Goal: Task Accomplishment & Management: Complete application form

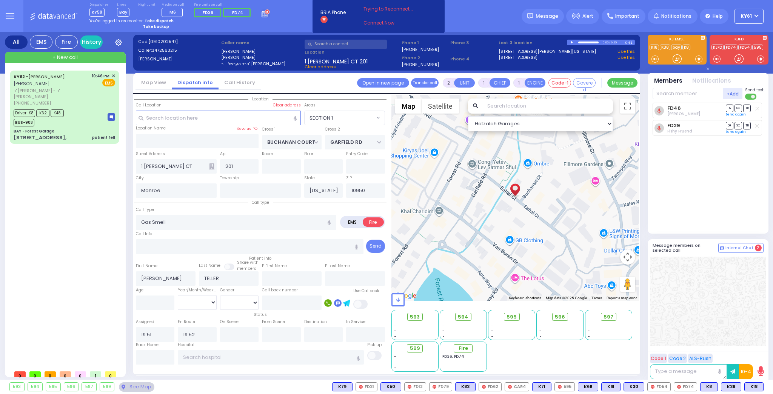
select select "SECTION 1"
select select
click at [155, 20] on strong "Take dispatch" at bounding box center [159, 21] width 29 height 6
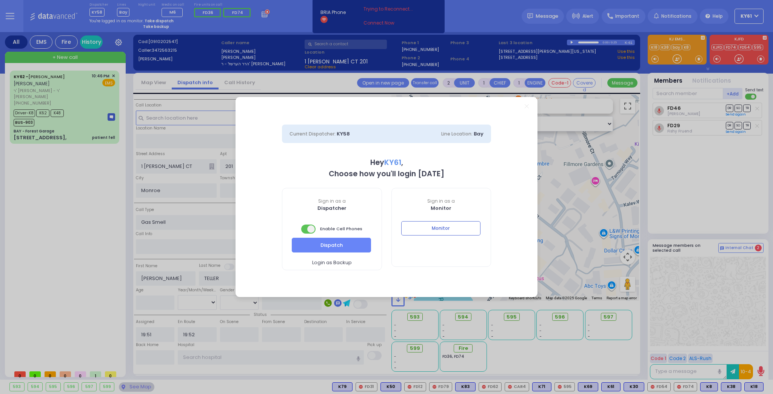
select select "7"
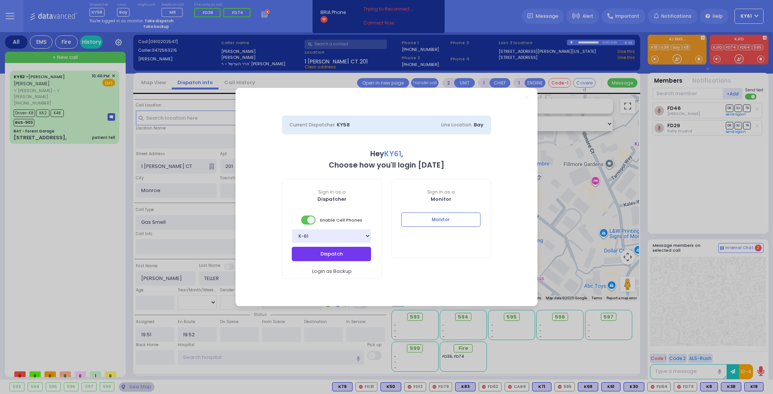
click at [342, 255] on button "Dispatch" at bounding box center [331, 254] width 79 height 14
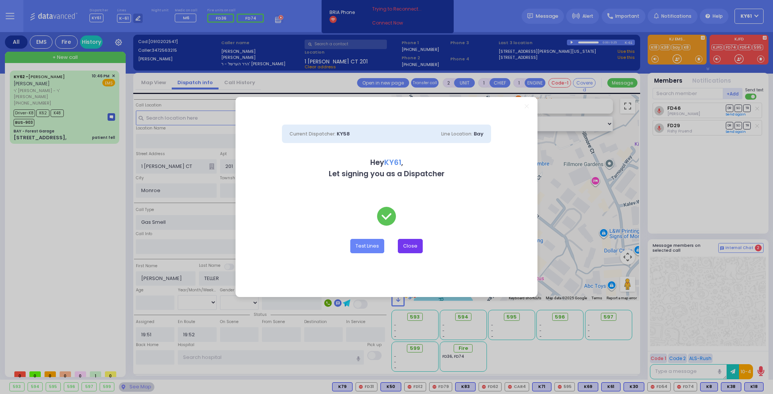
click at [407, 244] on button "Close" at bounding box center [410, 246] width 25 height 14
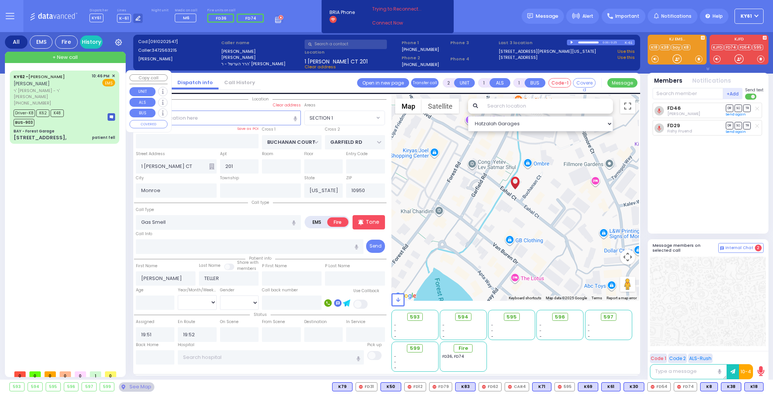
click at [85, 108] on div "Driver-K8 K62 K48 BUS-903" at bounding box center [65, 117] width 102 height 19
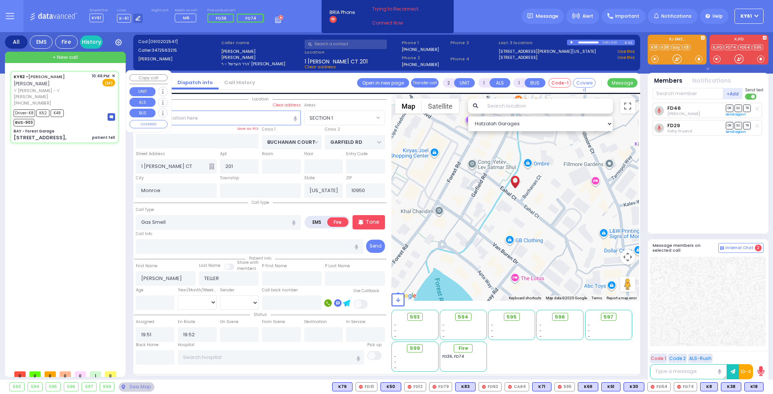
type input "6"
select select
type input "patient fell"
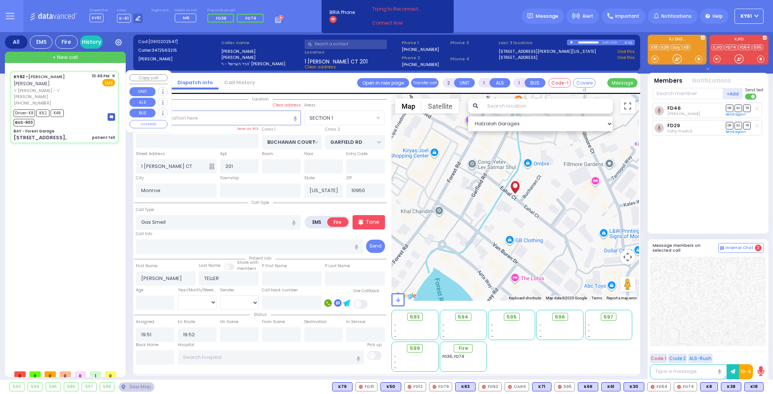
radio input "true"
type input "[PERSON_NAME]"
type input "Poker"
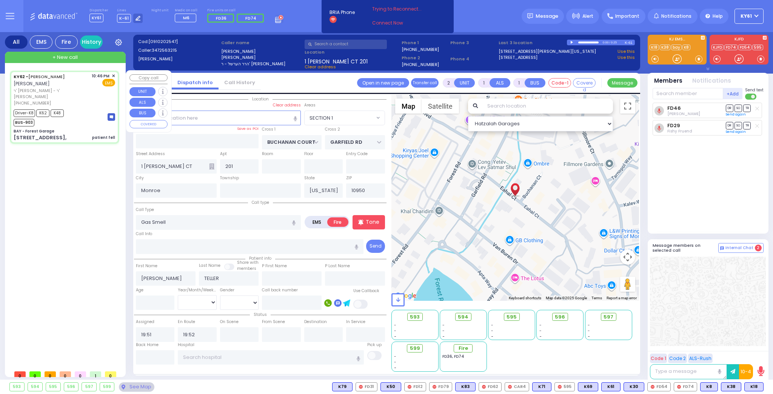
type input "19"
select select "Year"
select select "[DEMOGRAPHIC_DATA]"
type input "22:46"
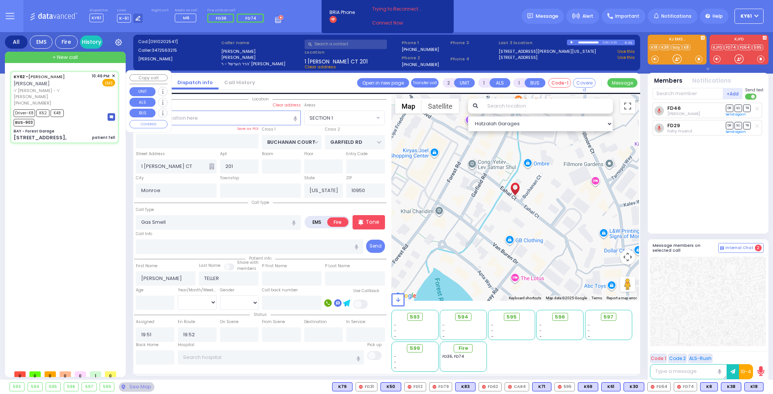
type input "22:47"
type input "22:58"
type input "[GEOGRAPHIC_DATA] [GEOGRAPHIC_DATA] [GEOGRAPHIC_DATA]"
select select "Hatzalah Garages"
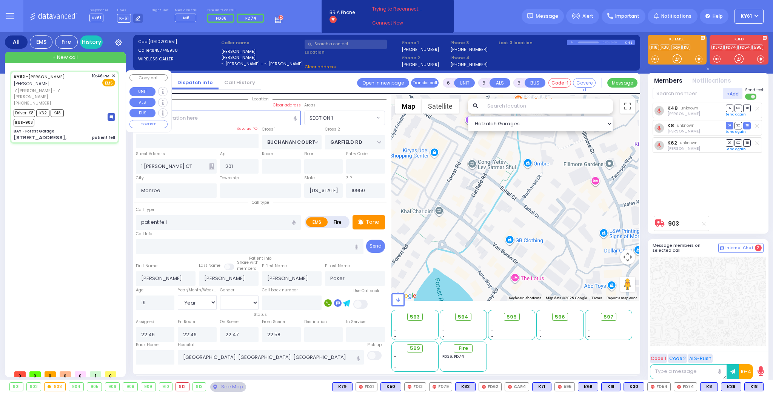
select select
radio input "true"
select select "Year"
select select "[DEMOGRAPHIC_DATA]"
select select "Hatzalah Garages"
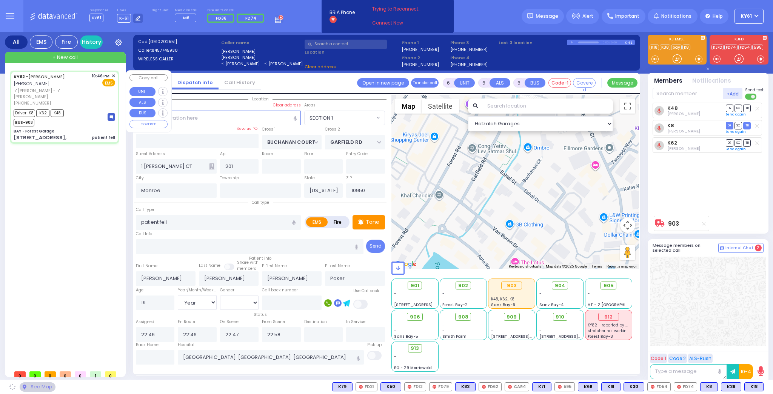
type input "BAY - Forest Garage"
type input "SANZ COURT"
type input "HAYES COURT"
type input "[STREET_ADDRESS],"
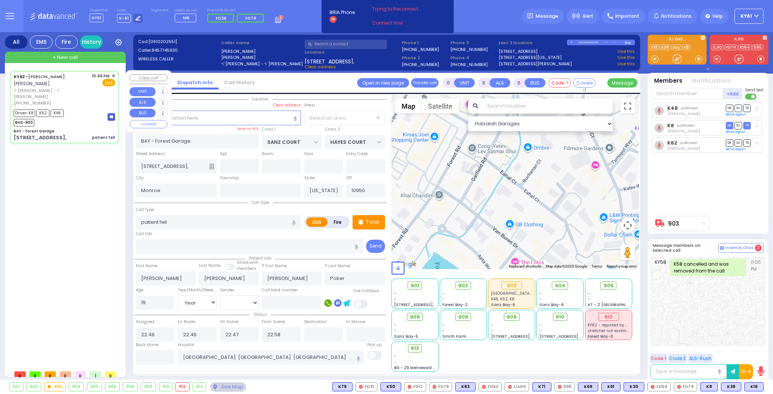
select select "SECTION 2"
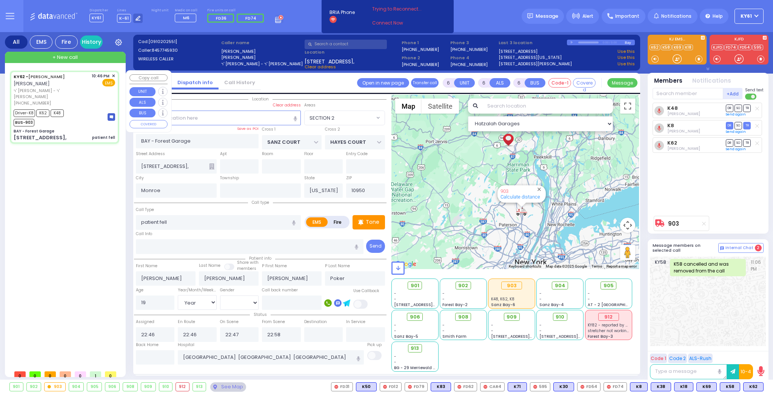
select select
radio input "true"
select select "Year"
select select "[DEMOGRAPHIC_DATA]"
select select "Hatzalah Garages"
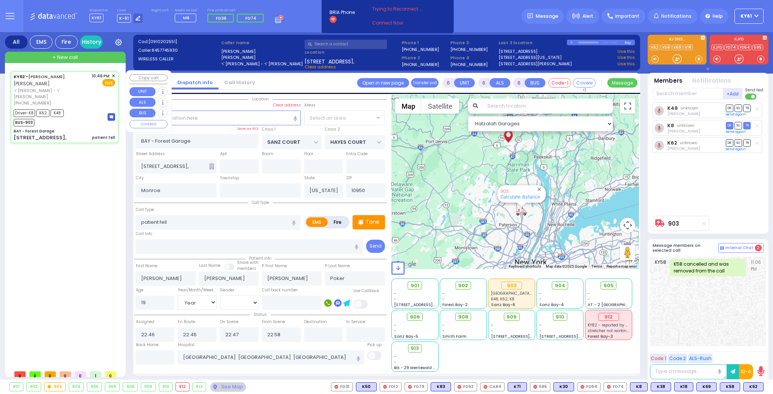
select select "SECTION 2"
select select
radio input "true"
select select "Year"
select select "[DEMOGRAPHIC_DATA]"
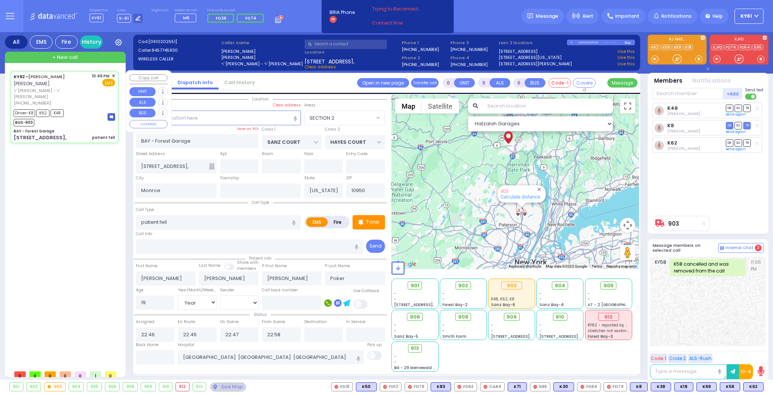
type input "23:21"
select select "Hatzalah Garages"
select select "SECTION 2"
select select
radio input "true"
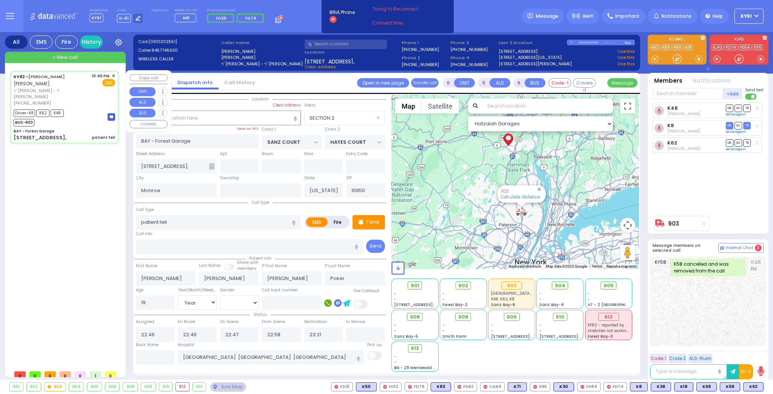
select select "Year"
select select "[DEMOGRAPHIC_DATA]"
select select "Hatzalah Garages"
select select "SECTION 2"
select select
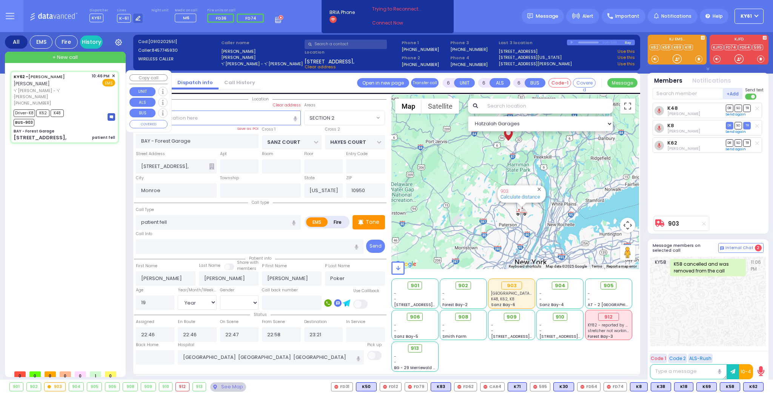
radio input "true"
select select "Year"
select select "[DEMOGRAPHIC_DATA]"
select select "Hatzalah Garages"
select select "SECTION 2"
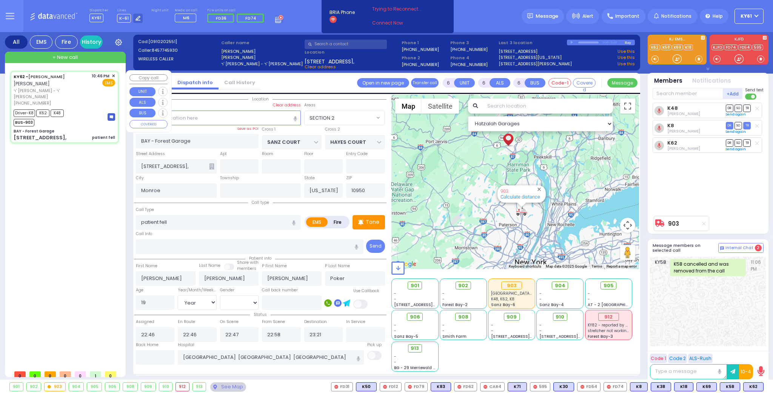
select select
radio input "true"
select select "Year"
select select "[DEMOGRAPHIC_DATA]"
select select "Hatzalah Garages"
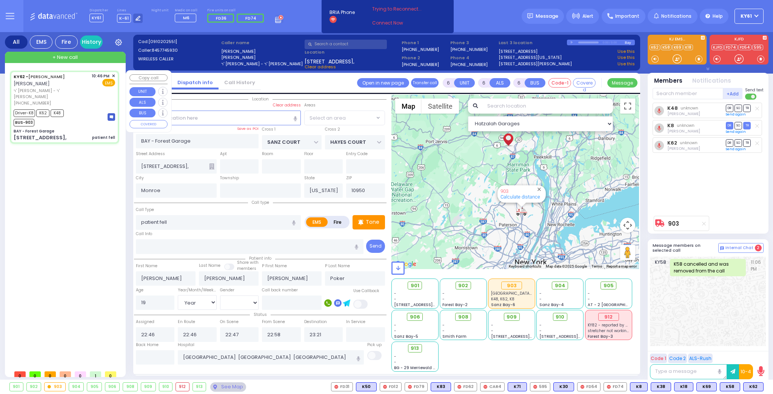
select select "SECTION 2"
select select
radio input "true"
select select "Year"
select select "[DEMOGRAPHIC_DATA]"
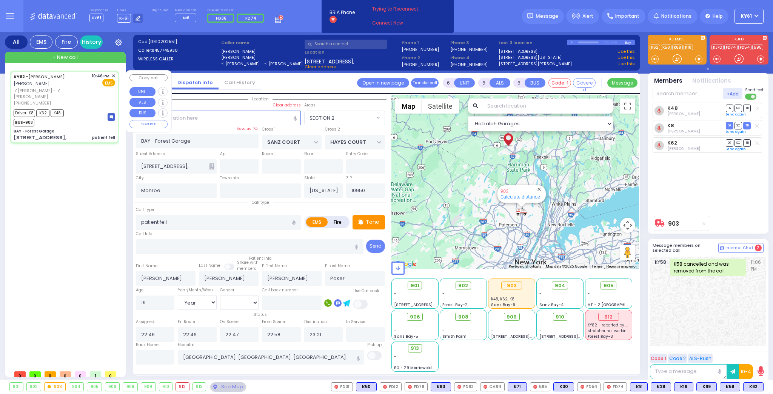
select select "Hatzalah Garages"
select select "SECTION 2"
select select
radio input "true"
select select "Year"
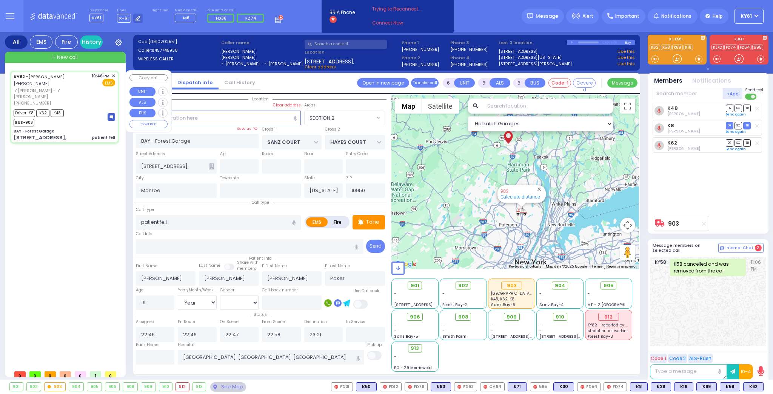
select select "[DEMOGRAPHIC_DATA]"
select select "Hatzalah Garages"
select select "SECTION 2"
select select
radio input "true"
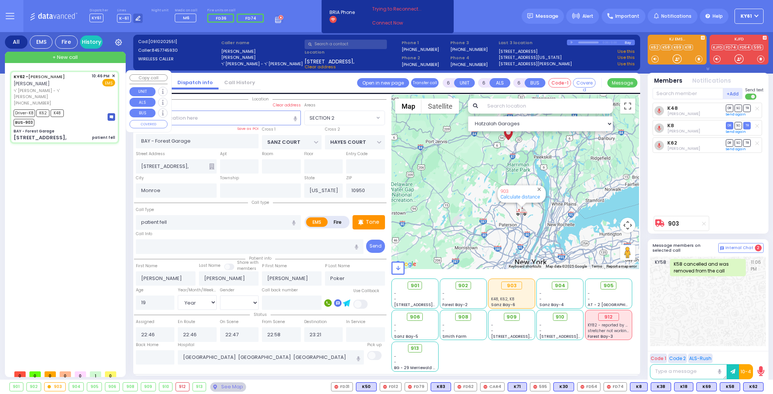
select select "Year"
select select "[DEMOGRAPHIC_DATA]"
type input "23:28"
select select "Hatzalah Garages"
select select "SECTION 2"
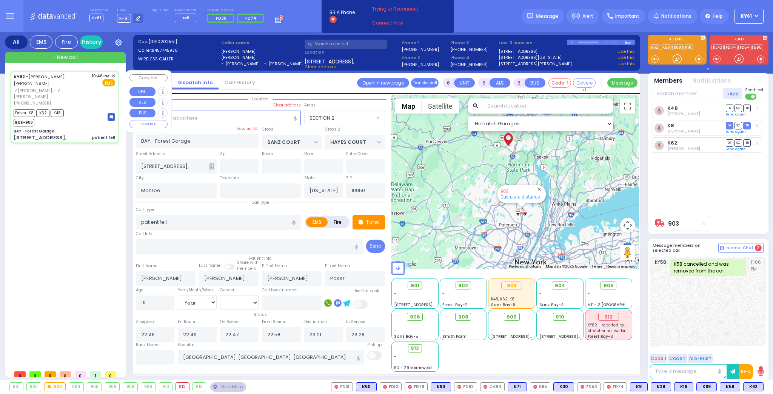
select select
radio input "true"
select select "Year"
select select "[DEMOGRAPHIC_DATA]"
select select "Hatzalah Garages"
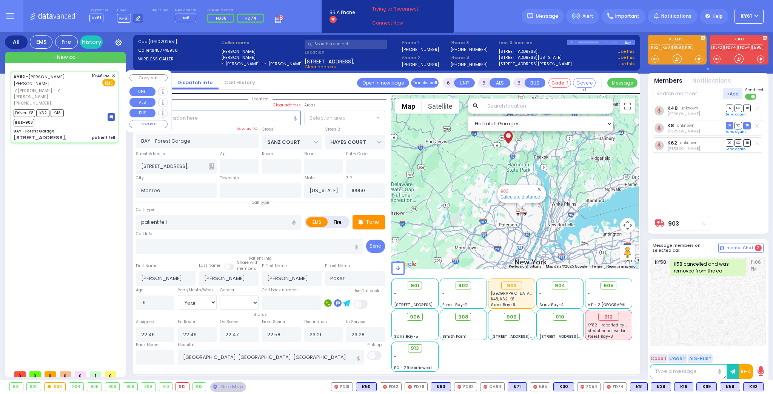
select select "SECTION 2"
select select
radio input "true"
select select "Year"
select select "[DEMOGRAPHIC_DATA]"
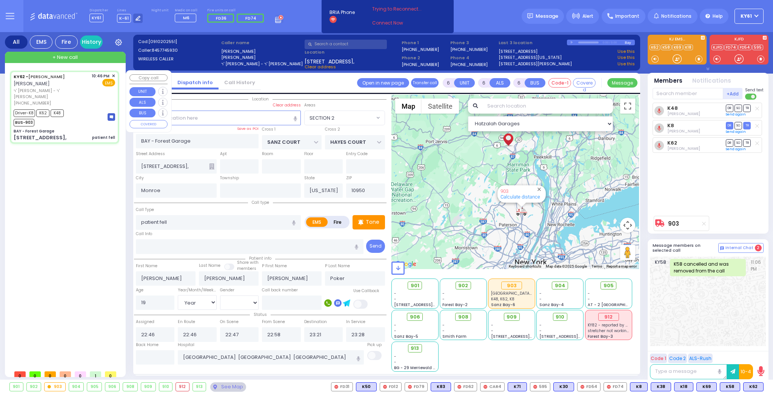
select select "Hatzalah Garages"
select select "SECTION 2"
select select
radio input "true"
select select "Year"
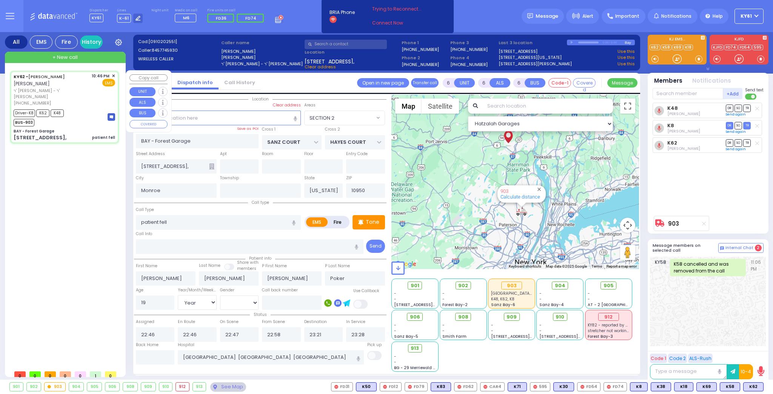
select select "[DEMOGRAPHIC_DATA]"
select select "Hatzalah Garages"
select select "SECTION 2"
select select
radio input "true"
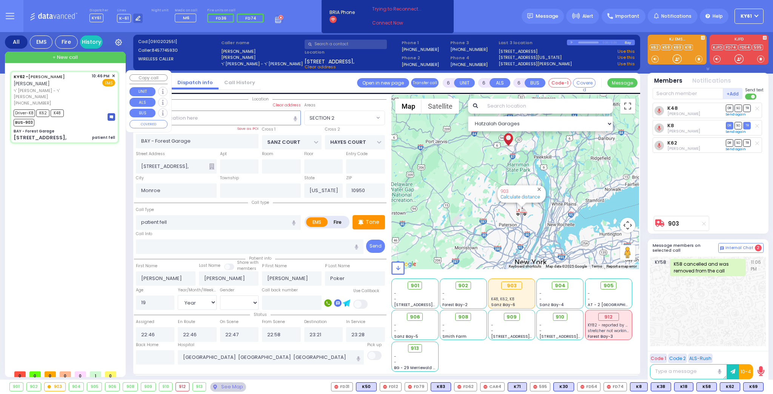
select select "Year"
select select "[DEMOGRAPHIC_DATA]"
select select "Hatzalah Garages"
select select "SECTION 2"
select select
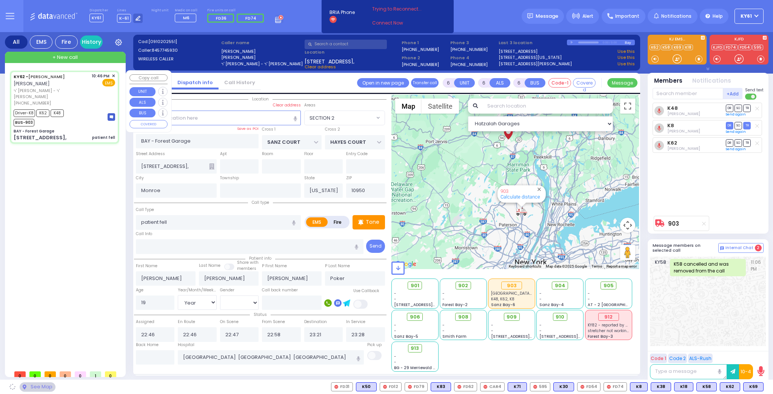
radio input "true"
select select "Year"
select select "[DEMOGRAPHIC_DATA]"
select select "Hatzalah Garages"
select select "SECTION 2"
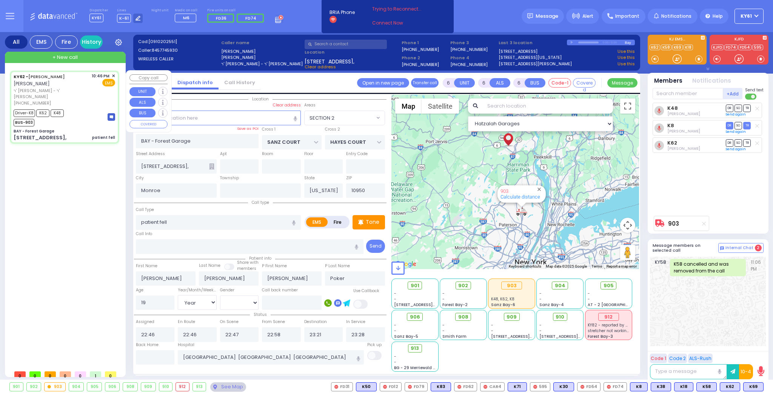
select select
radio input "true"
select select "Year"
select select "[DEMOGRAPHIC_DATA]"
select select "Hatzalah Garages"
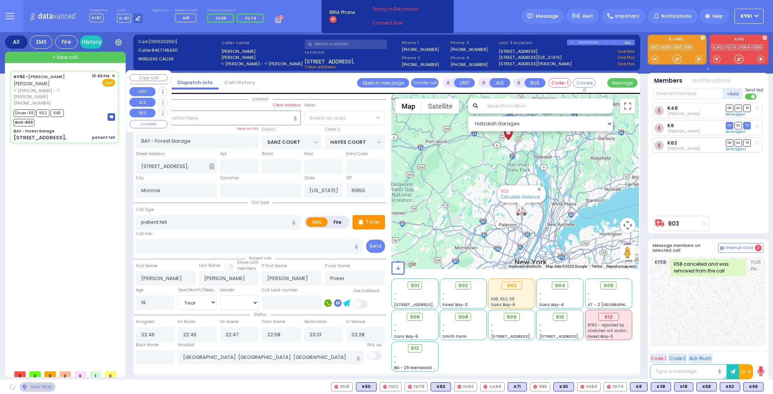
radio input "true"
select select "Year"
select select "[DEMOGRAPHIC_DATA]"
select select
select select "Hatzalah Garages"
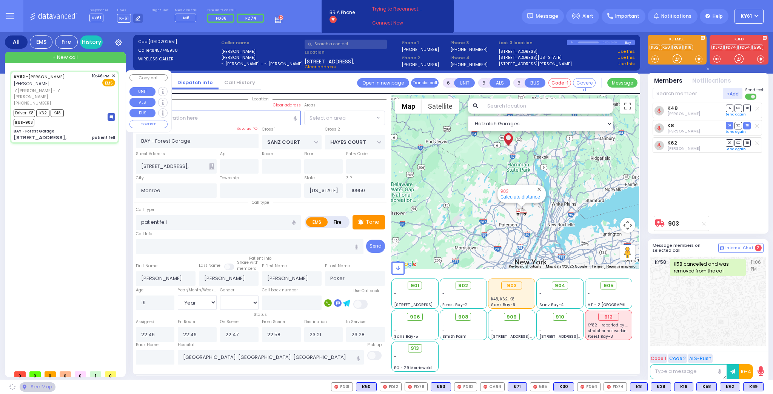
select select "SECTION 2"
select select
radio input "true"
select select "Year"
select select "[DEMOGRAPHIC_DATA]"
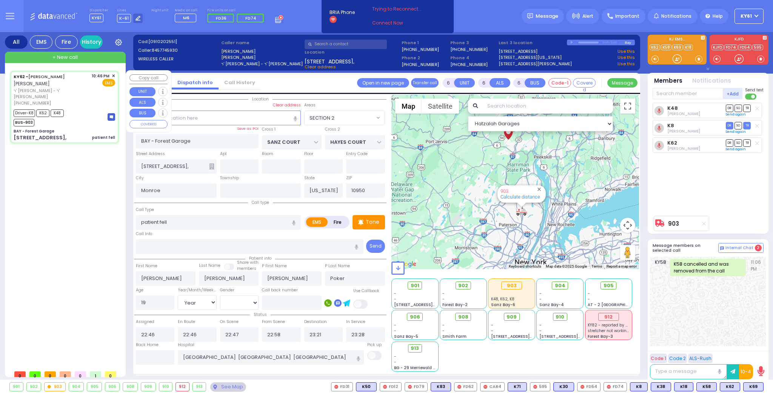
select select "Hatzalah Garages"
select select "SECTION 2"
select select
radio input "true"
select select "Year"
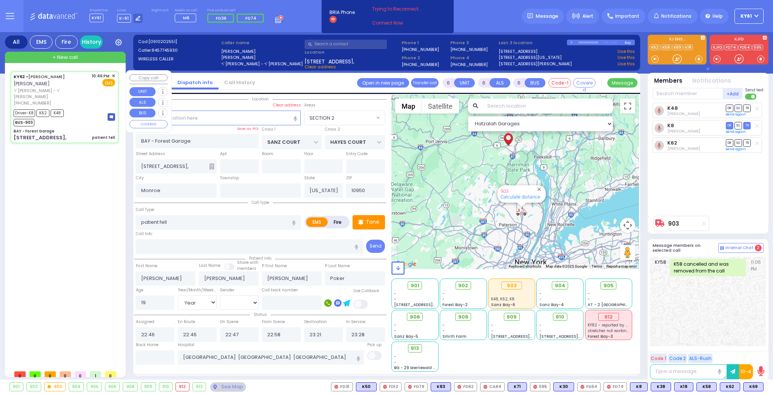
select select "[DEMOGRAPHIC_DATA]"
select select "Hatzalah Garages"
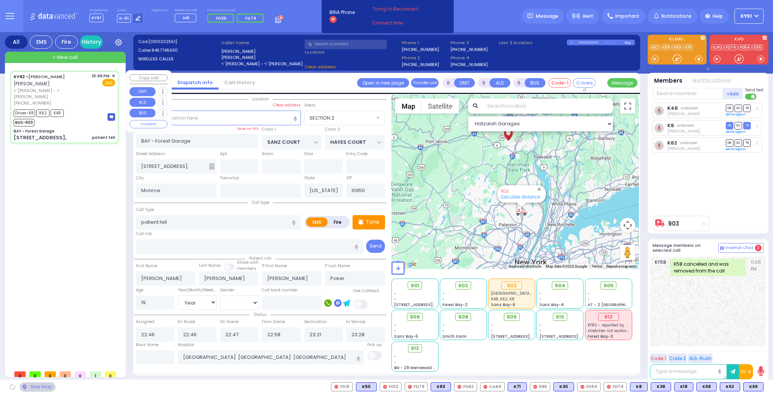
select select "SECTION 2"
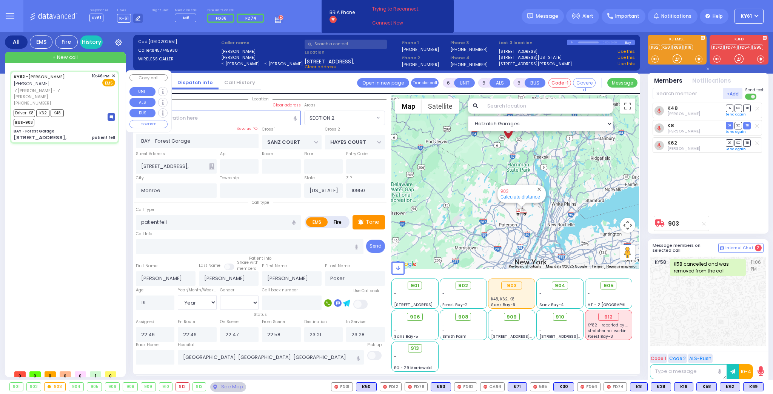
select select
radio input "true"
select select "Year"
select select "[DEMOGRAPHIC_DATA]"
select select "Hatzalah Garages"
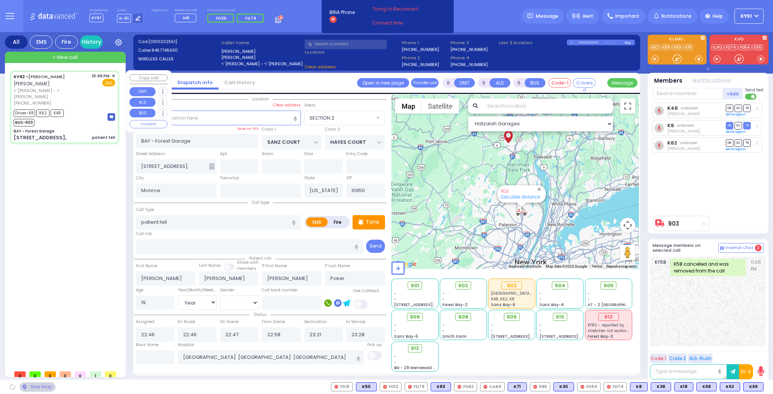
select select "SECTION 2"
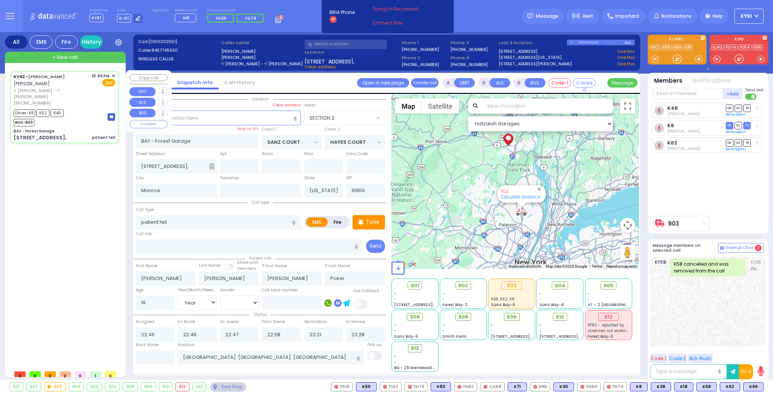
select select
radio input "true"
select select "Year"
select select "[DEMOGRAPHIC_DATA]"
select select "Hatzalah Garages"
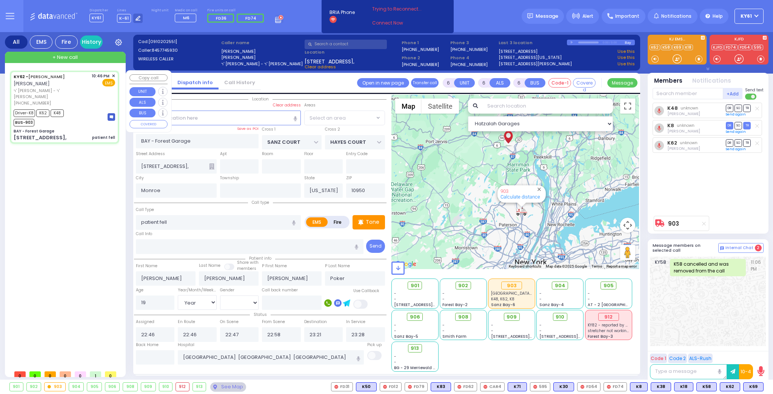
select select "SECTION 2"
select select
radio input "true"
select select "Year"
select select "[DEMOGRAPHIC_DATA]"
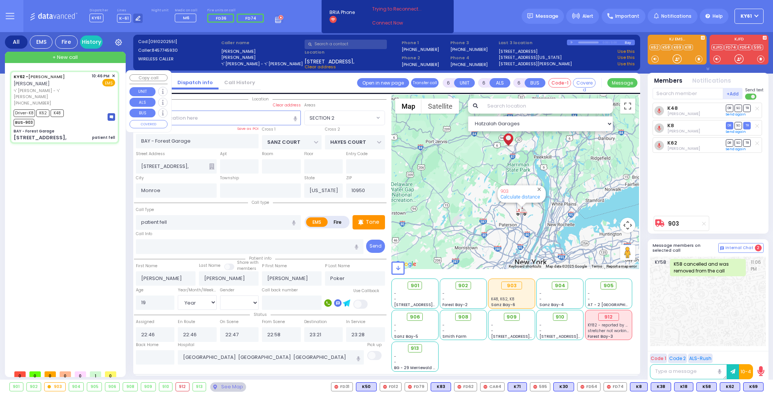
select select "Hatzalah Garages"
select select "SECTION 2"
select select
radio input "true"
select select "Year"
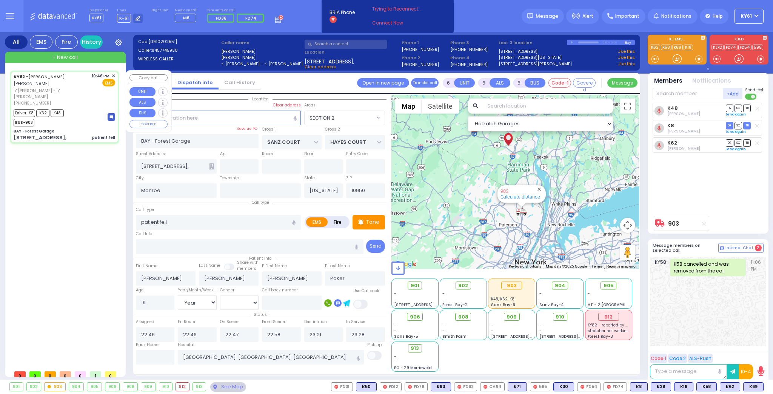
select select "[DEMOGRAPHIC_DATA]"
select select "Hatzalah Garages"
select select "SECTION 2"
select select
radio input "true"
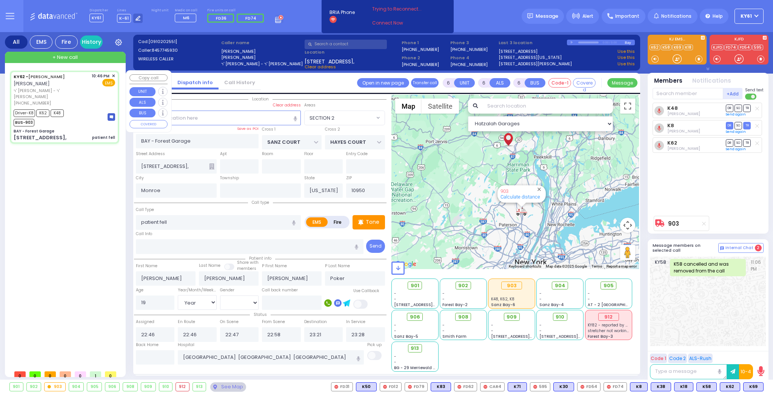
select select "Year"
select select "[DEMOGRAPHIC_DATA]"
select select "Hatzalah Garages"
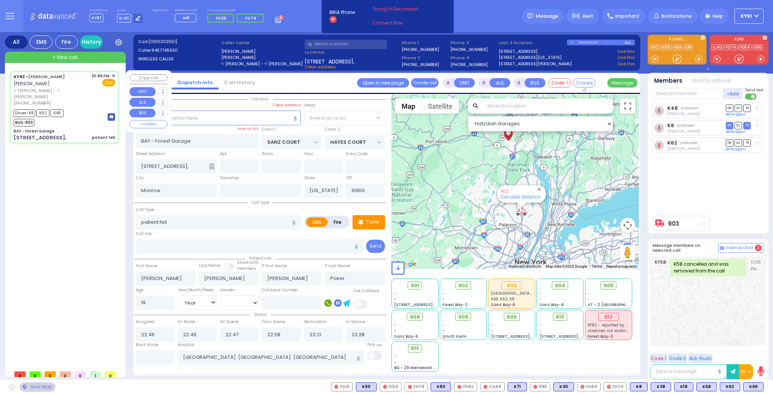
select select "SECTION 2"
select select
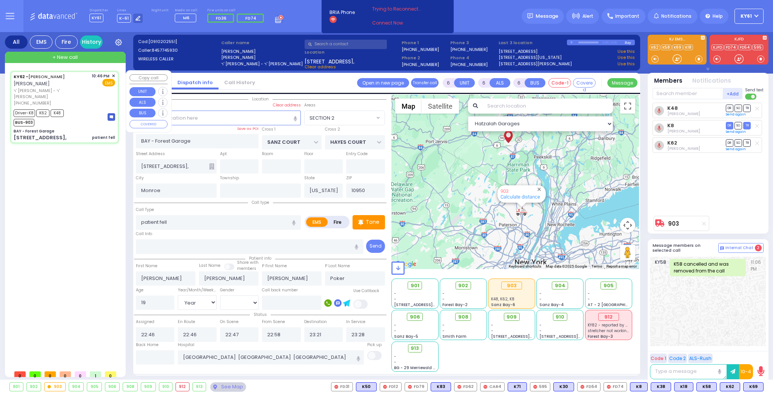
radio input "true"
select select "Year"
select select "[DEMOGRAPHIC_DATA]"
select select "Hatzalah Garages"
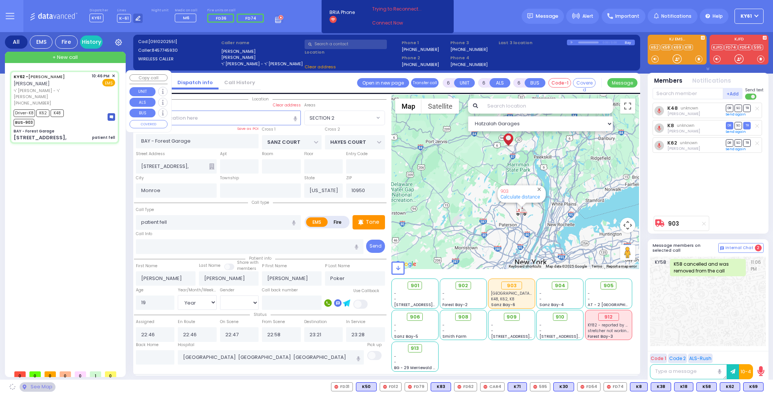
select select "SECTION 2"
